Goal: Complete application form

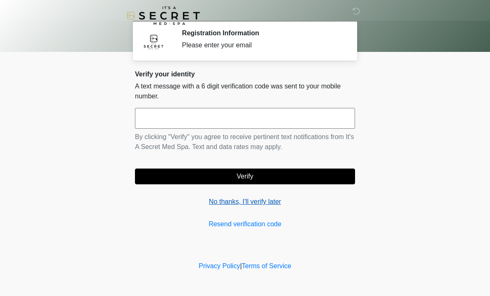
click at [218, 202] on link "No thanks, I'll verify later" at bounding box center [245, 202] width 220 height 10
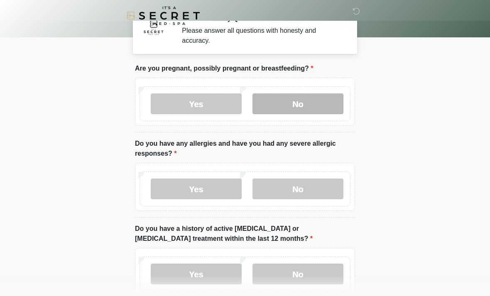
click at [303, 100] on label "No" at bounding box center [297, 103] width 91 height 21
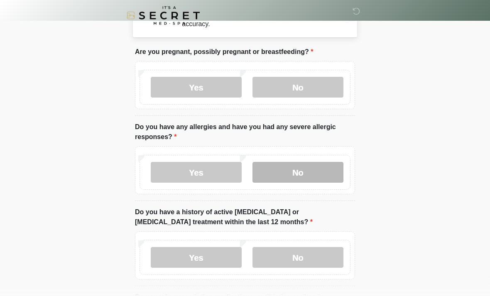
click at [308, 174] on label "No" at bounding box center [297, 172] width 91 height 21
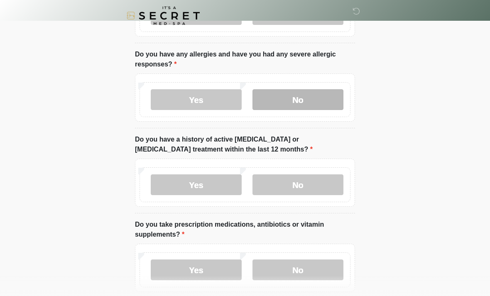
scroll to position [104, 0]
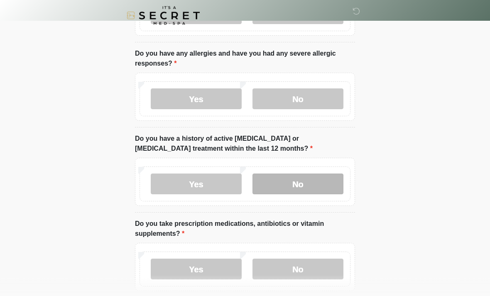
click at [308, 183] on label "No" at bounding box center [297, 184] width 91 height 21
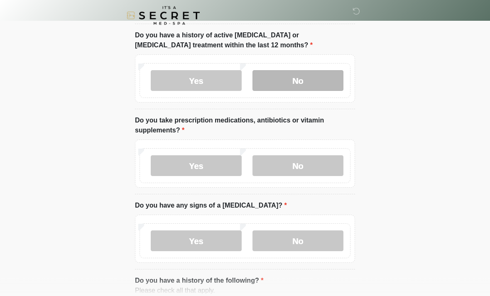
scroll to position [208, 0]
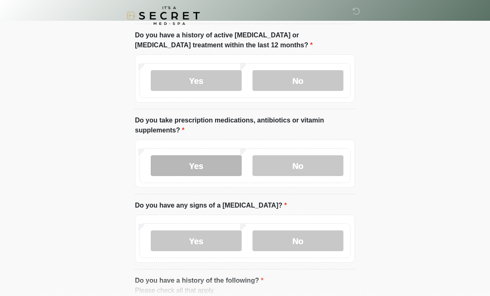
click at [214, 166] on label "Yes" at bounding box center [196, 165] width 91 height 21
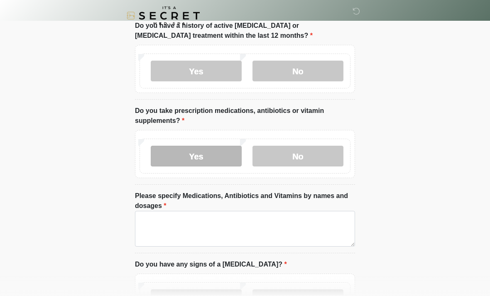
scroll to position [229, 0]
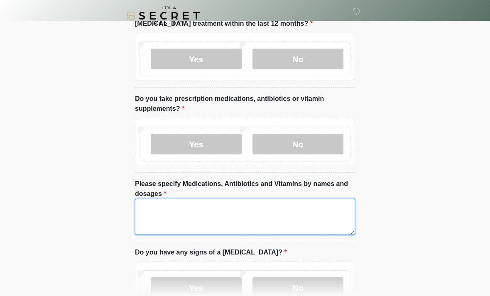
click at [284, 217] on textarea "Please specify Medications, Antibiotics and Vitamins by names and dosages" at bounding box center [245, 217] width 220 height 36
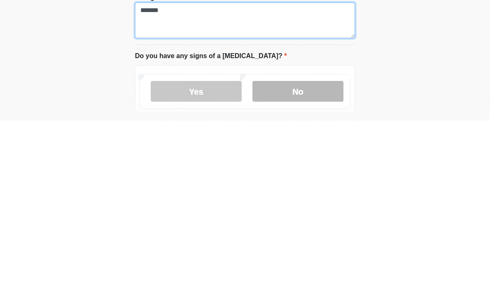
type textarea "*******"
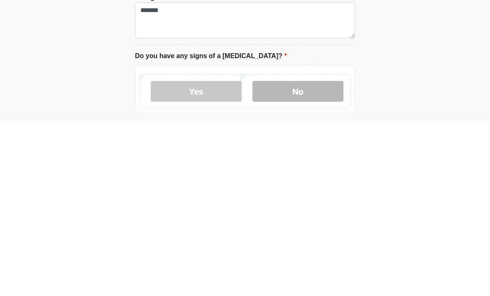
click at [313, 256] on label "No" at bounding box center [297, 266] width 91 height 21
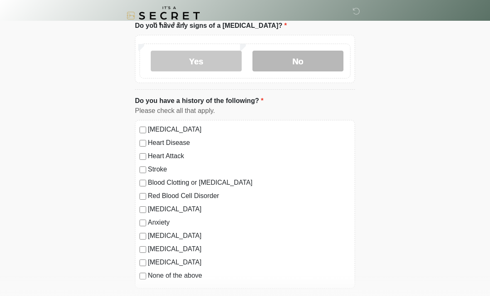
scroll to position [473, 0]
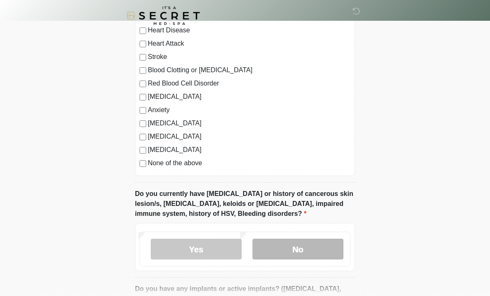
click at [310, 248] on label "No" at bounding box center [297, 249] width 91 height 21
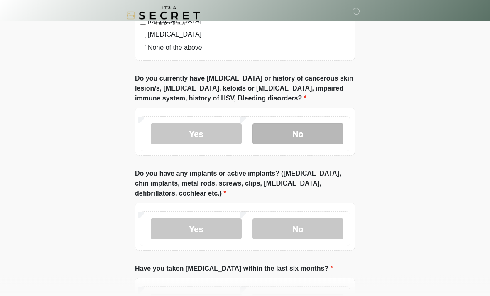
scroll to position [693, 0]
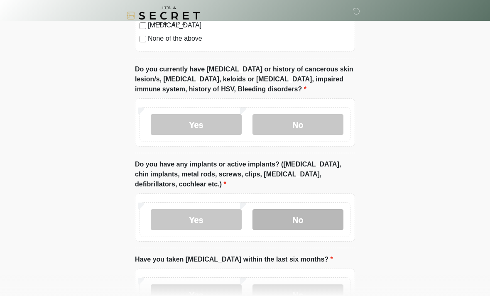
click at [290, 212] on label "No" at bounding box center [297, 219] width 91 height 21
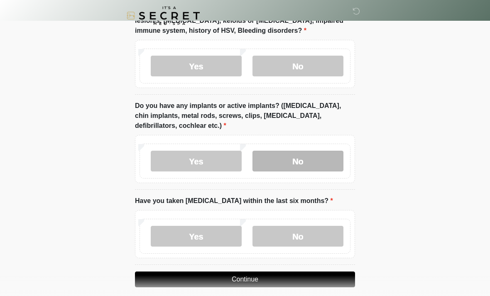
scroll to position [759, 0]
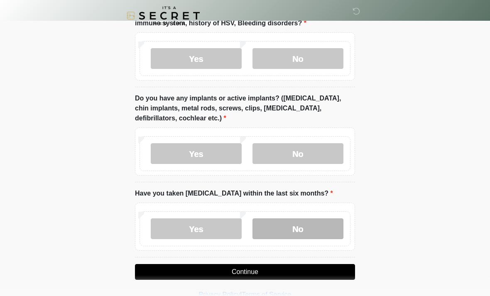
click at [309, 230] on label "No" at bounding box center [297, 228] width 91 height 21
click at [319, 265] on button "Continue" at bounding box center [245, 272] width 220 height 16
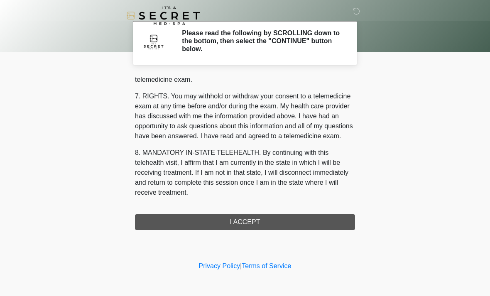
scroll to position [351, 0]
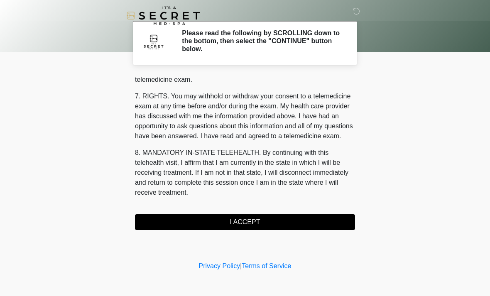
click at [290, 215] on button "I ACCEPT" at bounding box center [245, 222] width 220 height 16
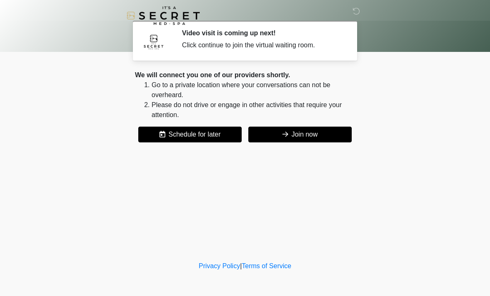
click at [305, 141] on button "Join now" at bounding box center [299, 135] width 103 height 16
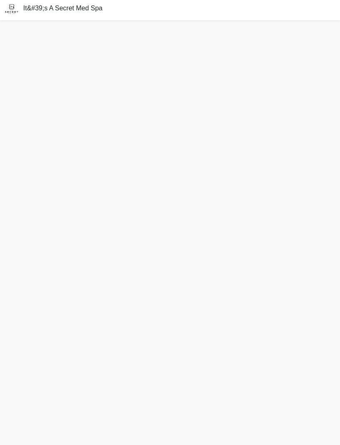
scroll to position [11, 0]
